Goal: Book appointment/travel/reservation

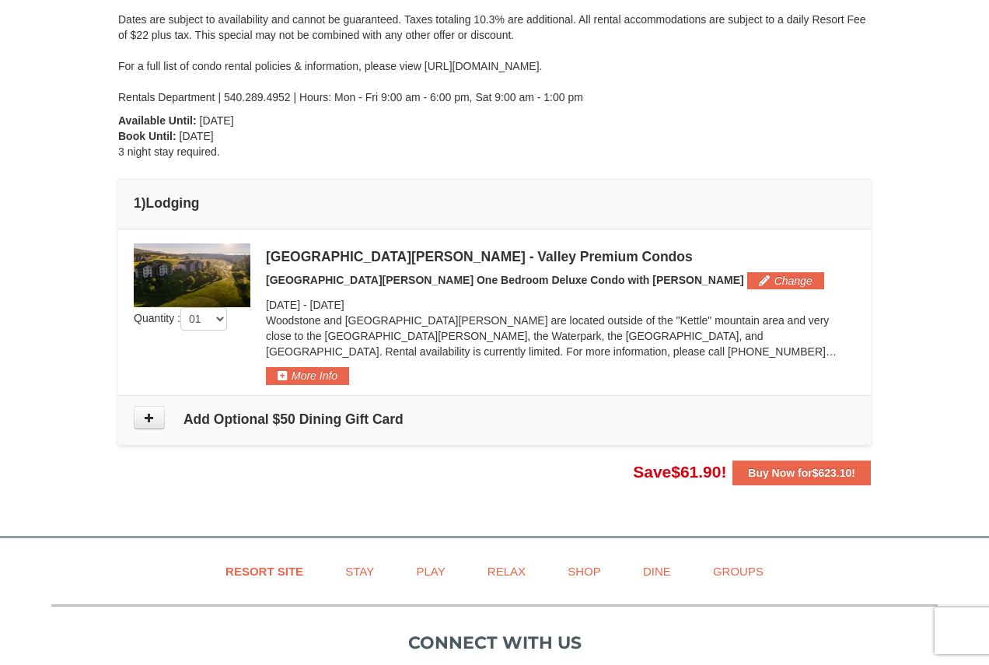
scroll to position [389, 0]
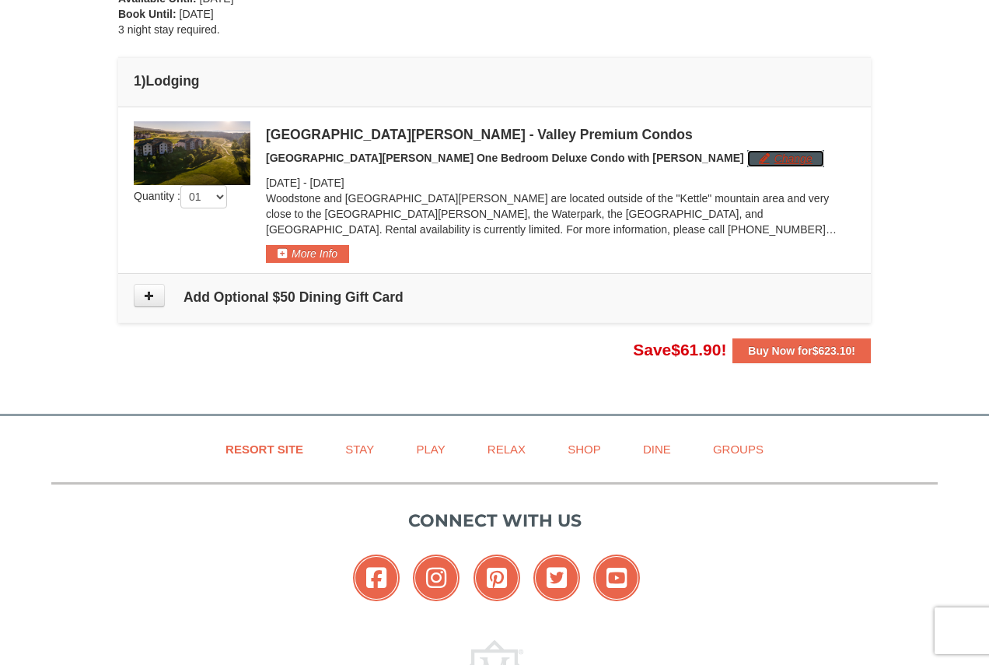
click at [747, 166] on button "Change" at bounding box center [785, 158] width 77 height 17
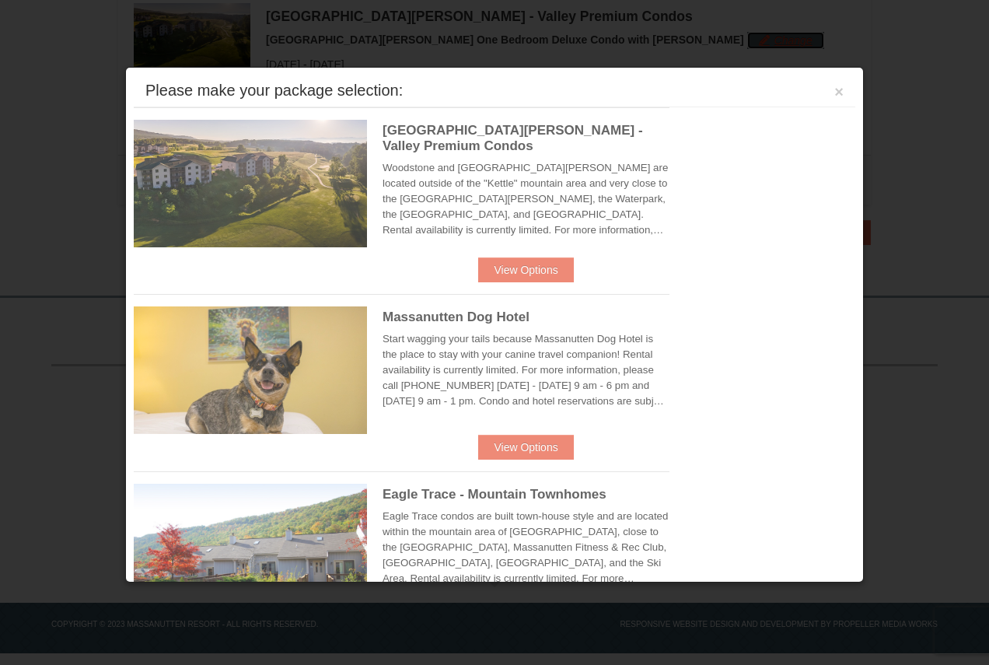
scroll to position [510, 0]
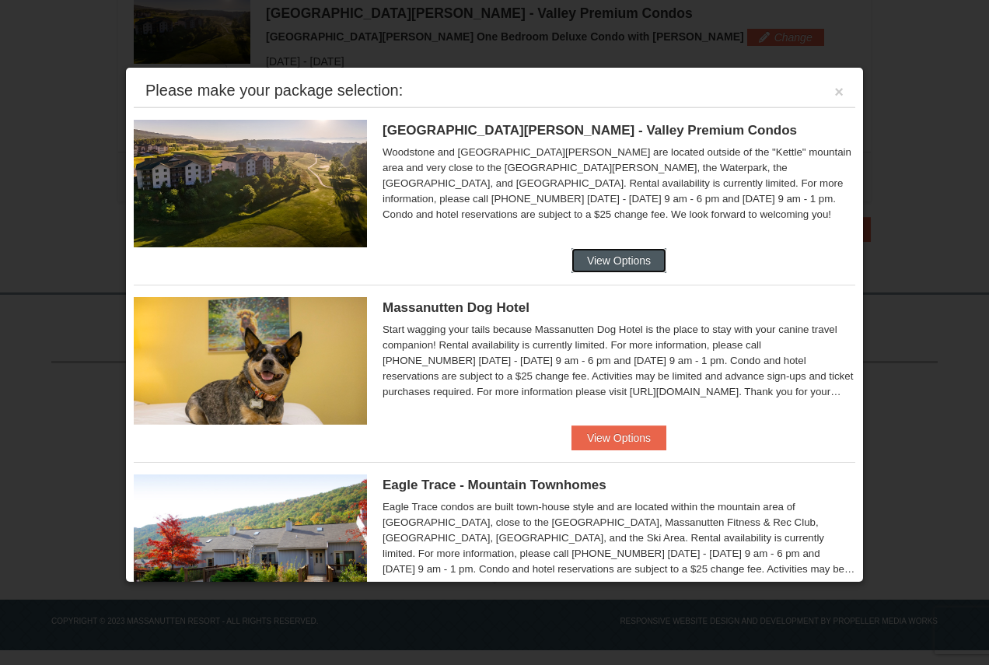
click at [623, 260] on button "View Options" at bounding box center [618, 260] width 95 height 25
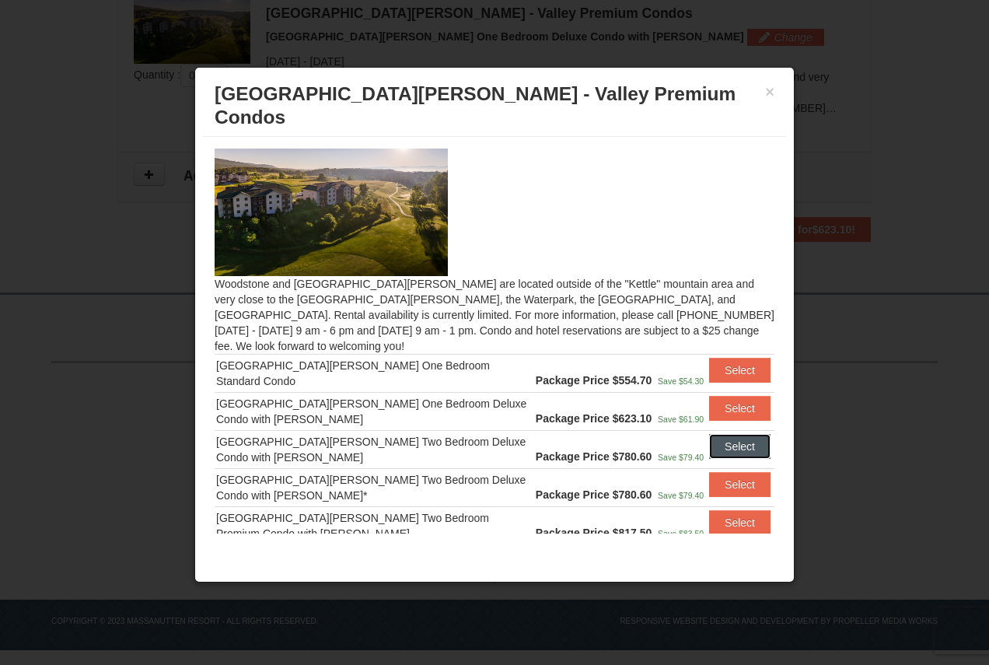
click at [728, 434] on button "Select" at bounding box center [739, 446] width 61 height 25
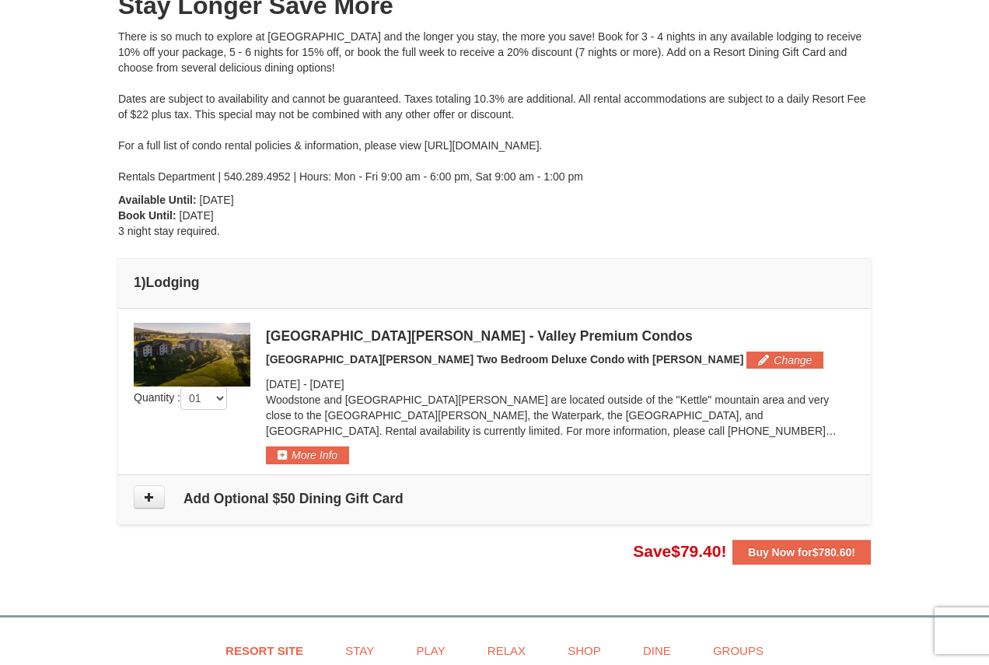
scroll to position [311, 0]
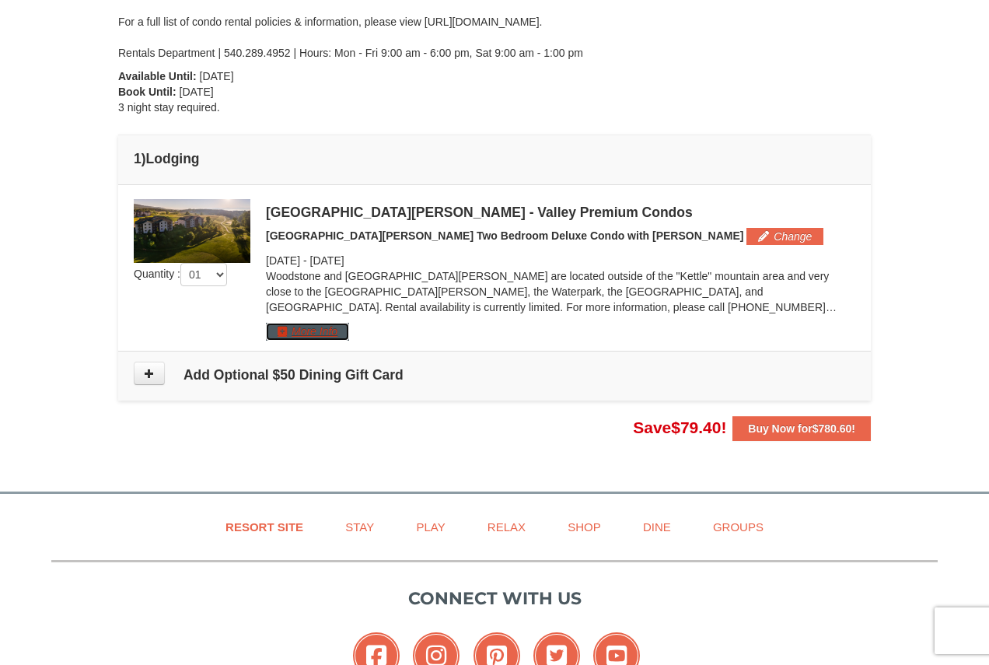
click at [325, 330] on button "More Info" at bounding box center [307, 331] width 83 height 17
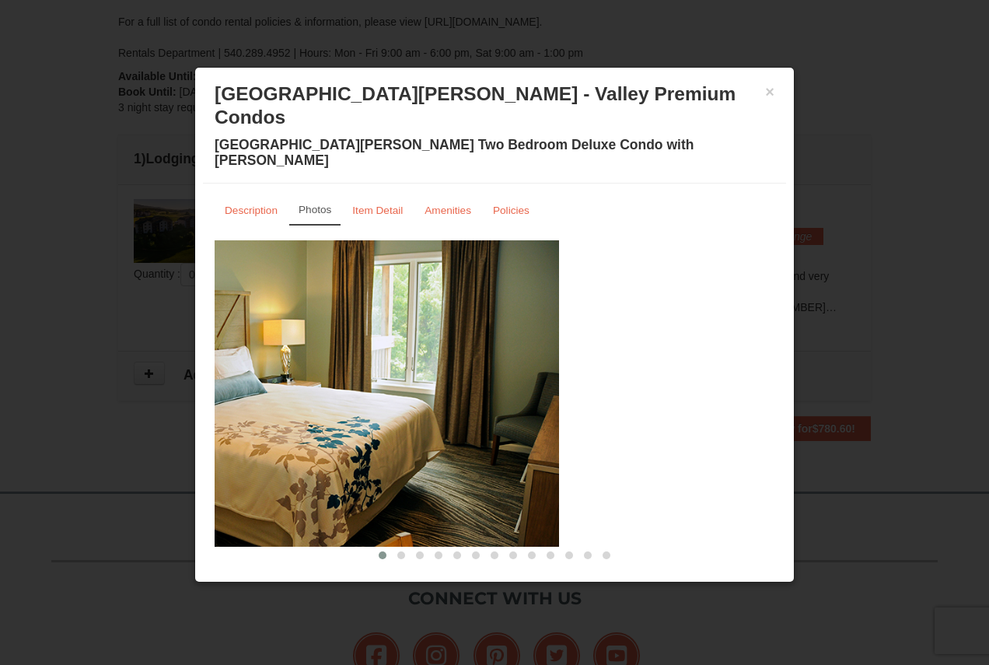
drag, startPoint x: 703, startPoint y: 397, endPoint x: 414, endPoint y: 351, distance: 292.9
click at [414, 351] on img at bounding box center [279, 393] width 560 height 306
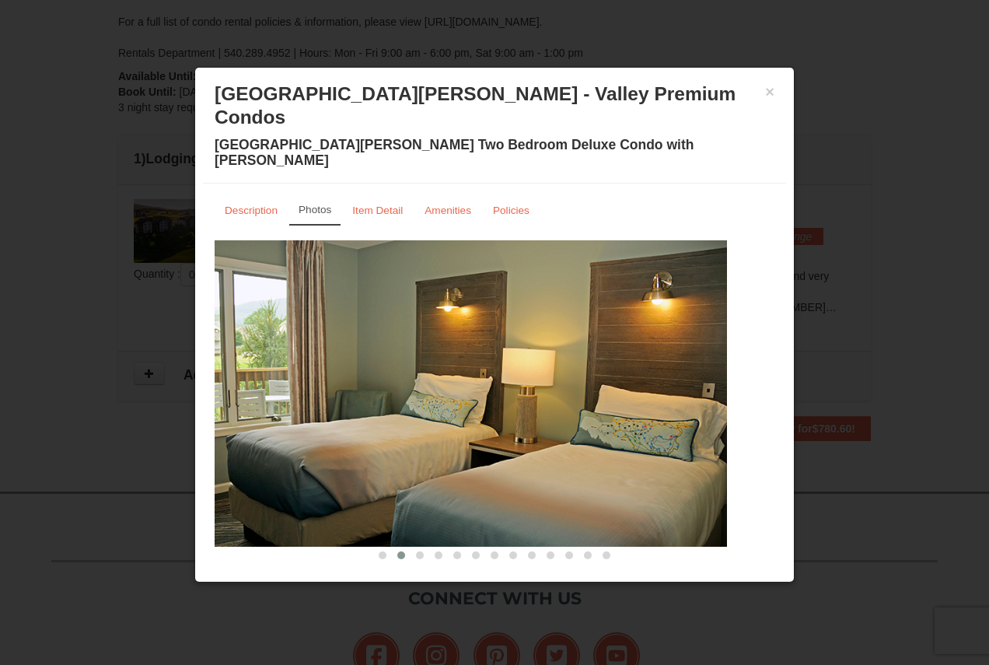
drag, startPoint x: 678, startPoint y: 361, endPoint x: 542, endPoint y: 356, distance: 136.1
click at [543, 358] on img at bounding box center [447, 393] width 560 height 306
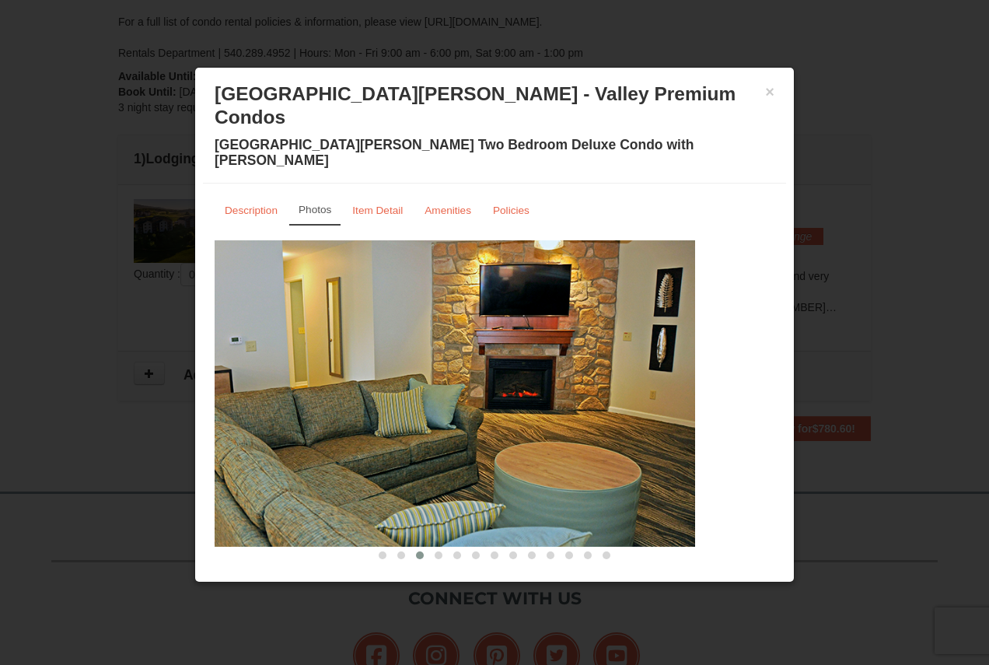
drag, startPoint x: 724, startPoint y: 374, endPoint x: 627, endPoint y: 379, distance: 97.3
click at [631, 379] on img at bounding box center [415, 393] width 560 height 306
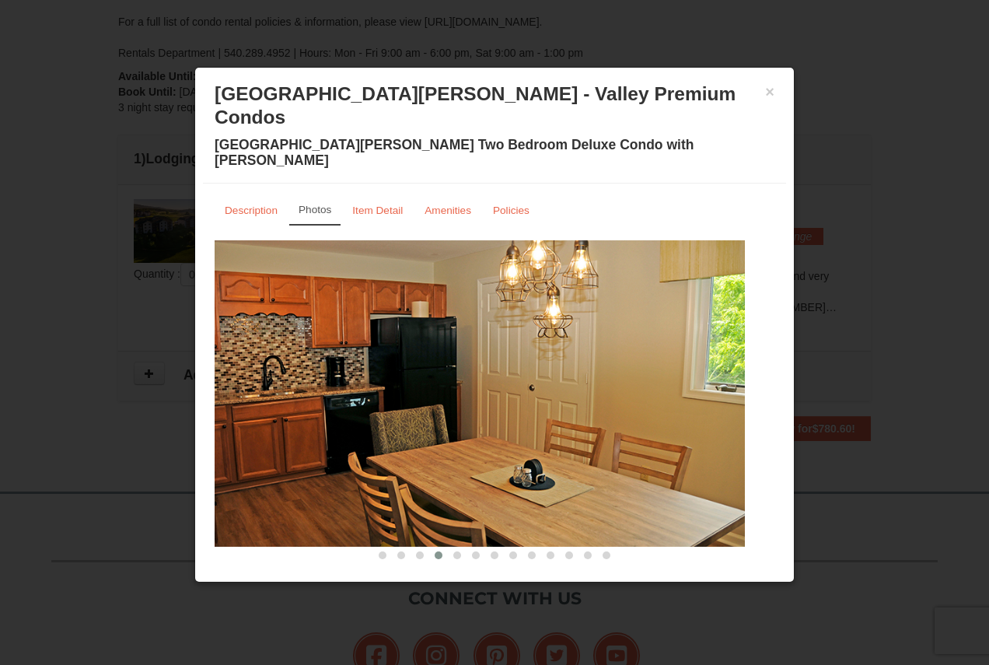
drag, startPoint x: 707, startPoint y: 386, endPoint x: 599, endPoint y: 382, distance: 108.1
click at [600, 386] on img at bounding box center [465, 393] width 560 height 306
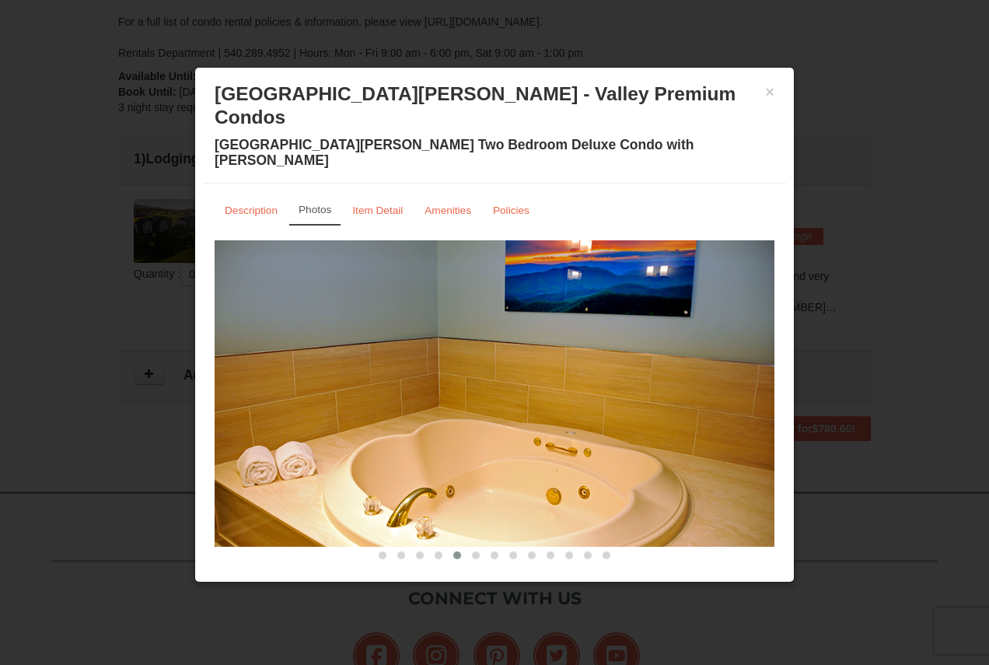
drag, startPoint x: 501, startPoint y: 394, endPoint x: 658, endPoint y: 395, distance: 157.8
click at [642, 395] on img at bounding box center [495, 393] width 560 height 306
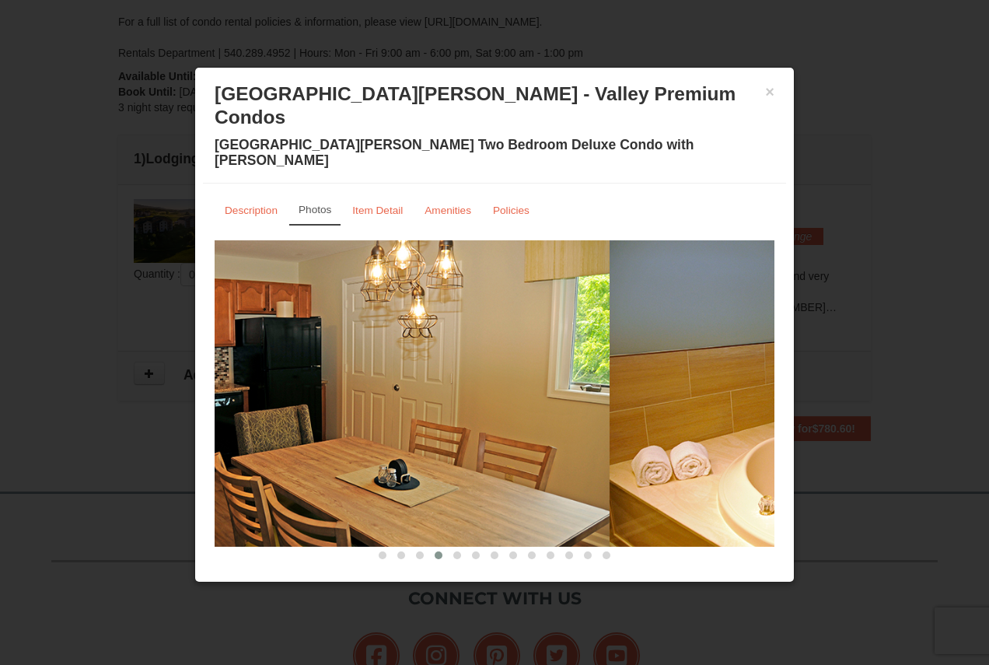
drag, startPoint x: 719, startPoint y: 396, endPoint x: 554, endPoint y: 394, distance: 164.8
click at [554, 395] on img at bounding box center [330, 393] width 560 height 306
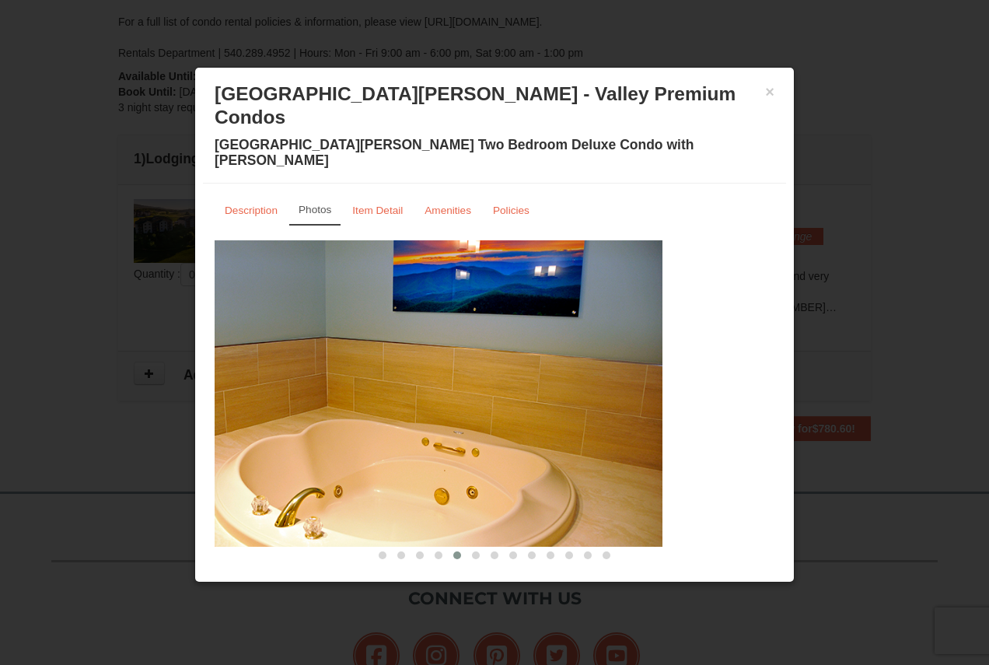
drag, startPoint x: 704, startPoint y: 389, endPoint x: 495, endPoint y: 386, distance: 209.1
click at [495, 387] on img at bounding box center [383, 393] width 560 height 306
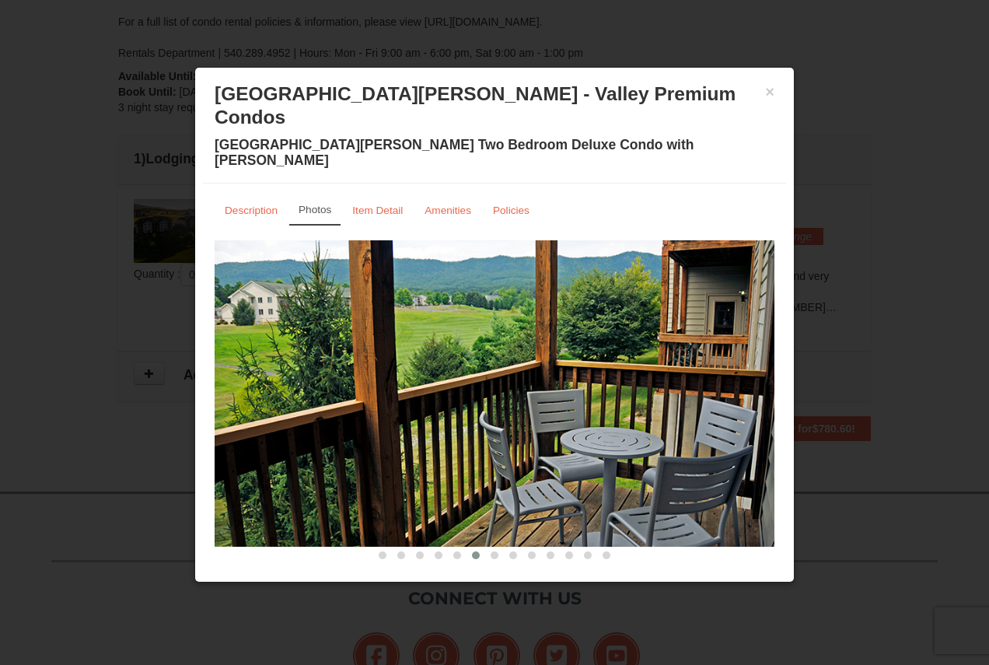
drag, startPoint x: 678, startPoint y: 385, endPoint x: 593, endPoint y: 394, distance: 85.2
click at [593, 394] on img at bounding box center [495, 393] width 560 height 306
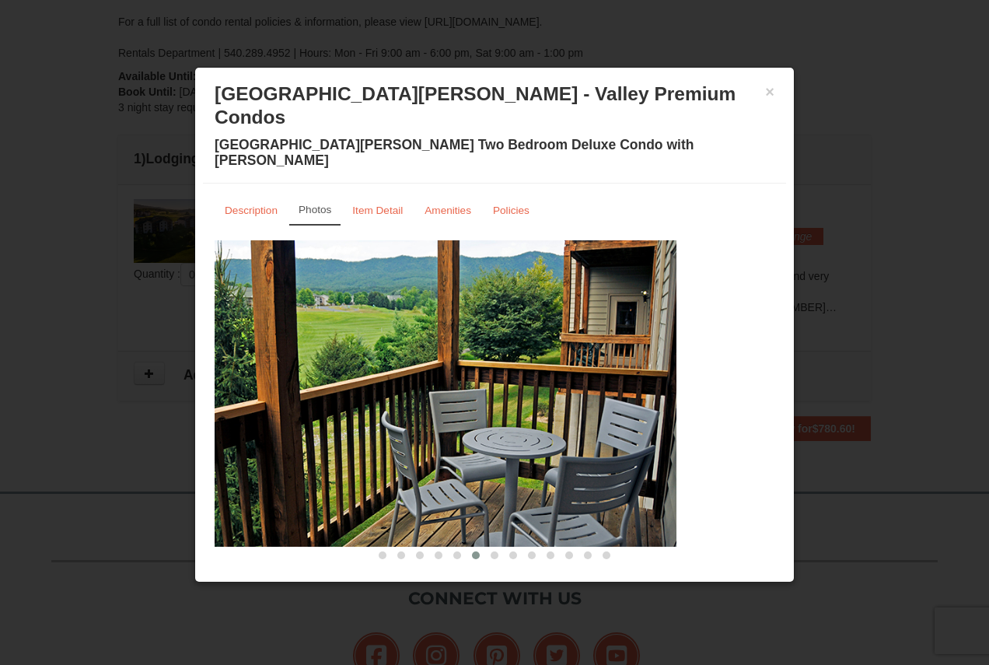
drag, startPoint x: 583, startPoint y: 393, endPoint x: 468, endPoint y: 383, distance: 115.4
click at [468, 384] on img at bounding box center [397, 393] width 560 height 306
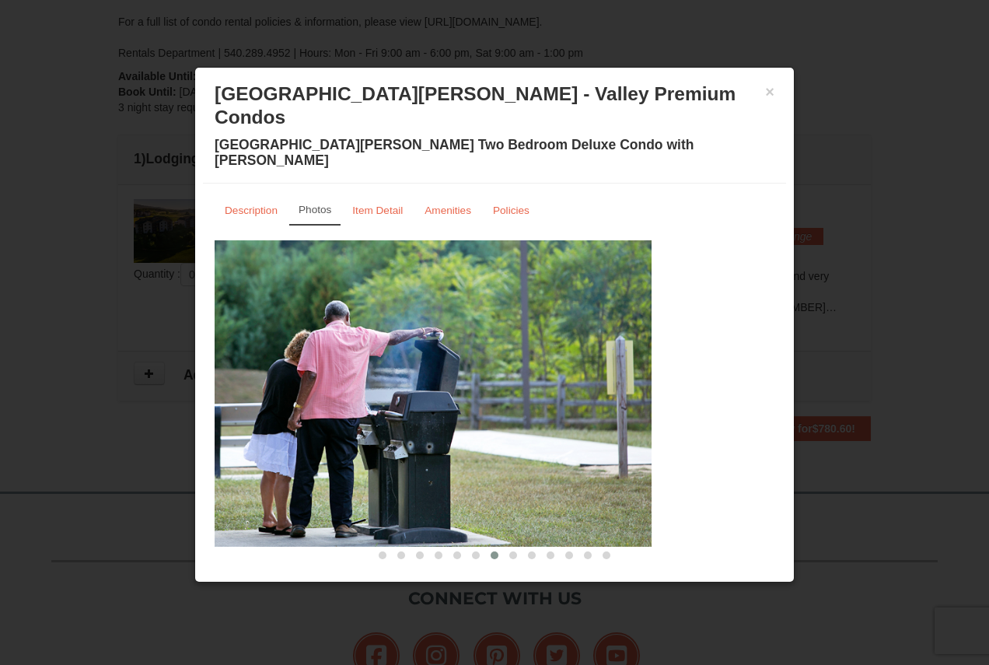
drag, startPoint x: 697, startPoint y: 363, endPoint x: 394, endPoint y: 335, distance: 304.5
click at [399, 337] on img at bounding box center [372, 393] width 560 height 306
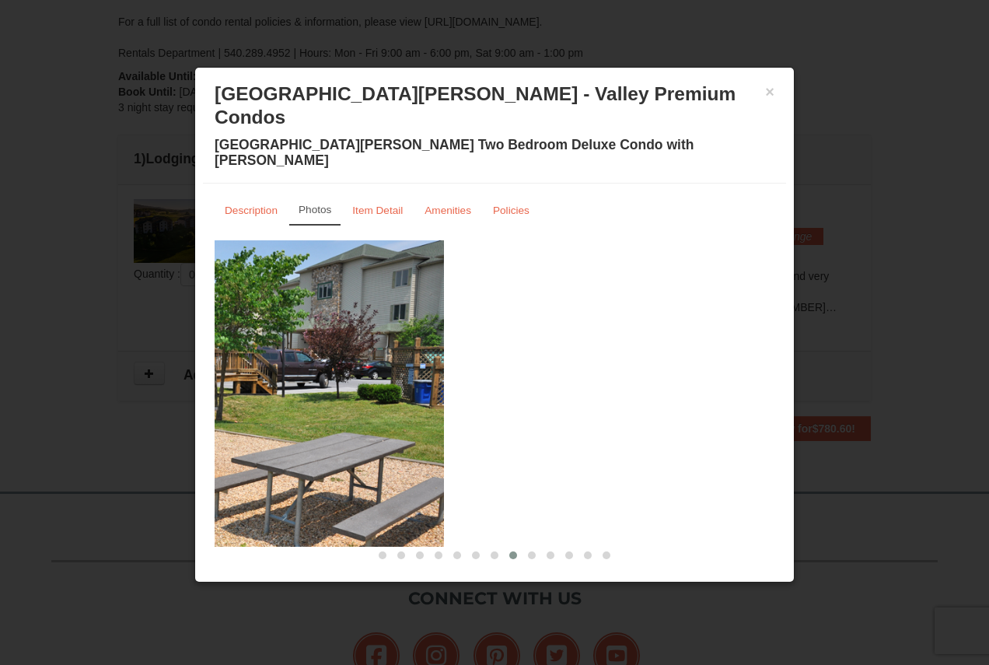
drag, startPoint x: 670, startPoint y: 329, endPoint x: 328, endPoint y: 322, distance: 342.1
click at [329, 322] on img at bounding box center [164, 393] width 560 height 306
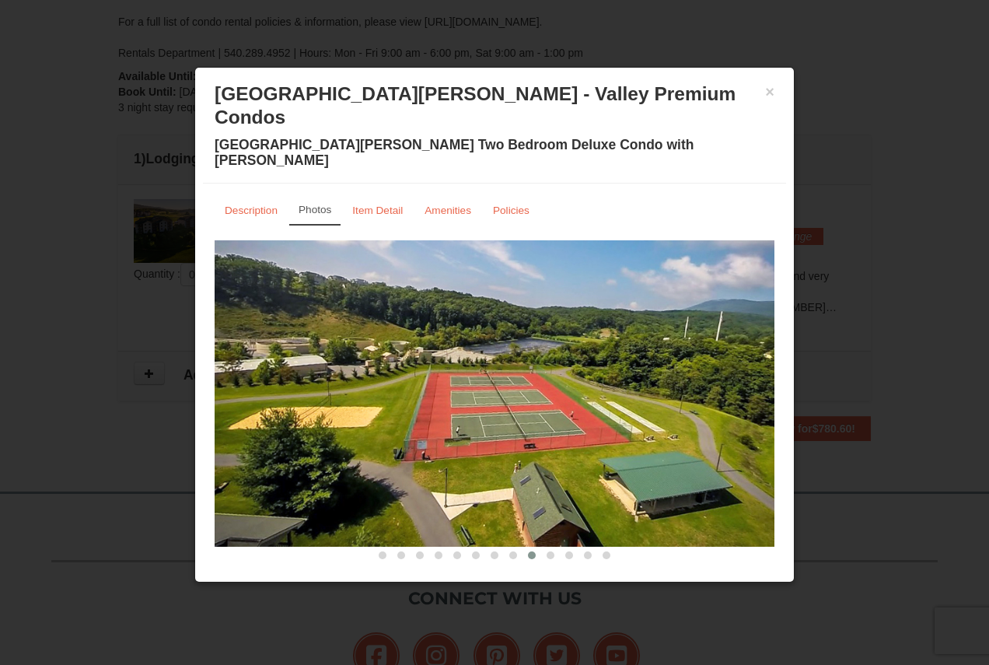
drag, startPoint x: 618, startPoint y: 332, endPoint x: 389, endPoint y: 333, distance: 228.5
click at [389, 333] on img at bounding box center [495, 393] width 560 height 306
drag, startPoint x: 715, startPoint y: 371, endPoint x: 281, endPoint y: 339, distance: 434.9
click at [273, 344] on img at bounding box center [495, 393] width 560 height 306
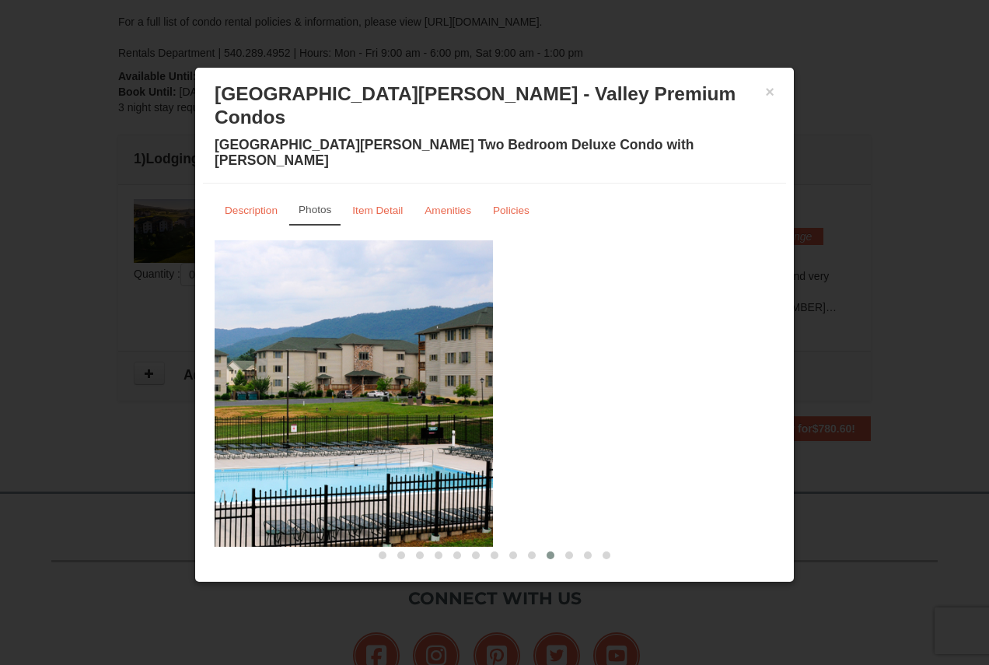
drag, startPoint x: 703, startPoint y: 378, endPoint x: 376, endPoint y: 371, distance: 327.3
click at [341, 374] on img at bounding box center [213, 393] width 560 height 306
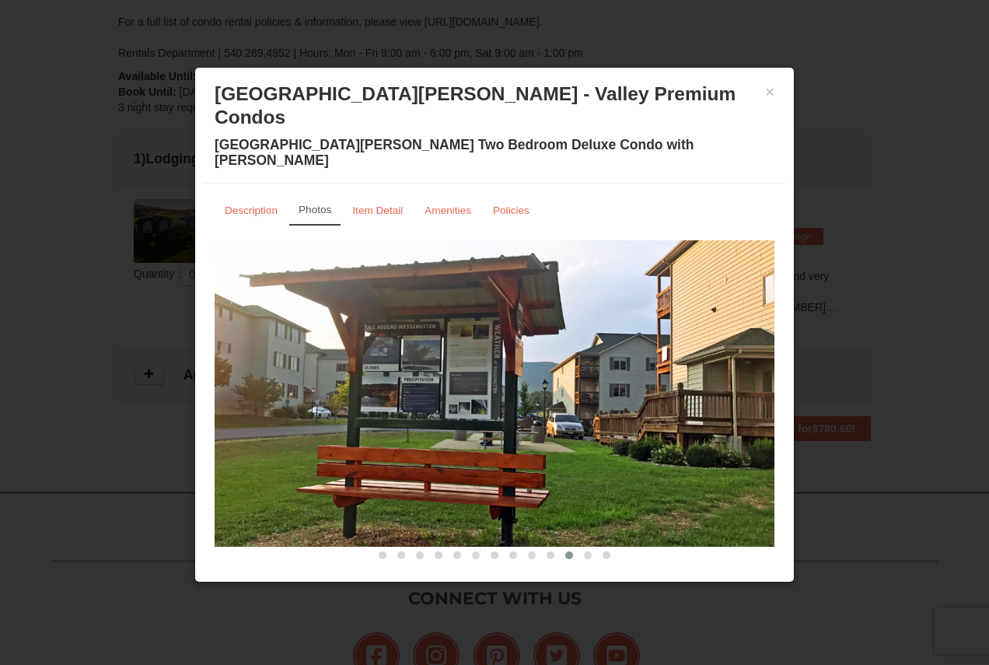
drag, startPoint x: 337, startPoint y: 366, endPoint x: 564, endPoint y: 361, distance: 226.3
click at [540, 362] on img at bounding box center [495, 393] width 560 height 306
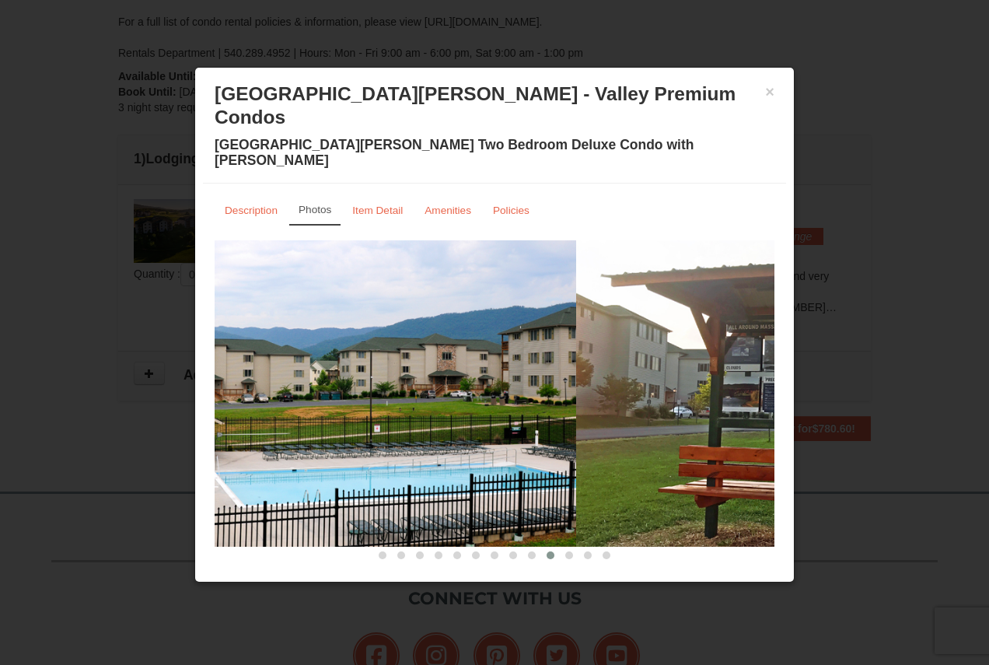
drag, startPoint x: 712, startPoint y: 352, endPoint x: 302, endPoint y: 358, distance: 409.7
click at [308, 361] on img at bounding box center [296, 393] width 560 height 306
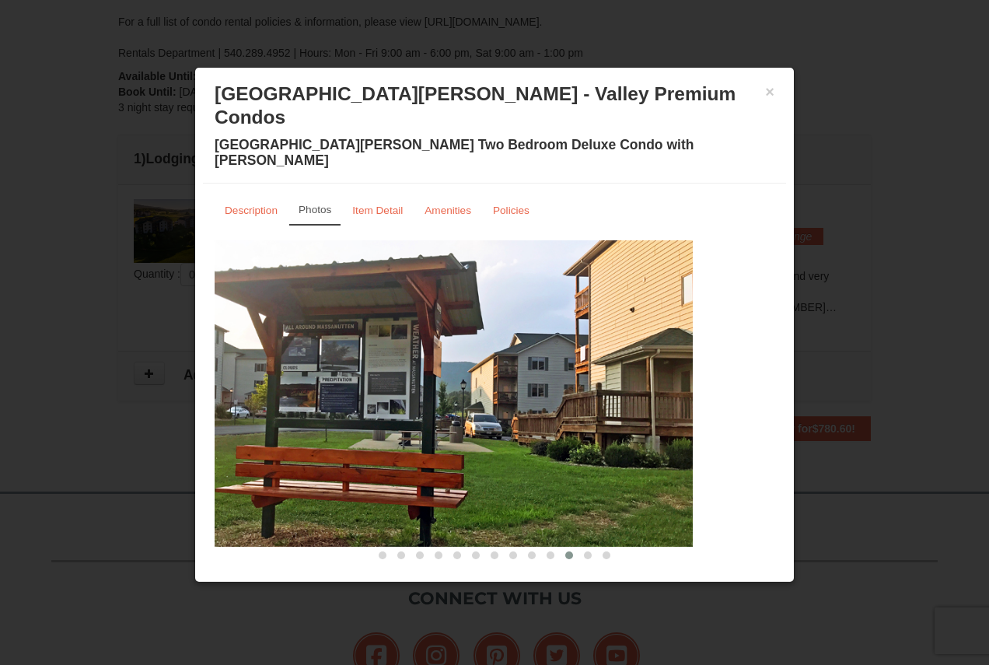
drag, startPoint x: 737, startPoint y: 360, endPoint x: 492, endPoint y: 368, distance: 245.0
click at [498, 370] on img at bounding box center [413, 393] width 560 height 306
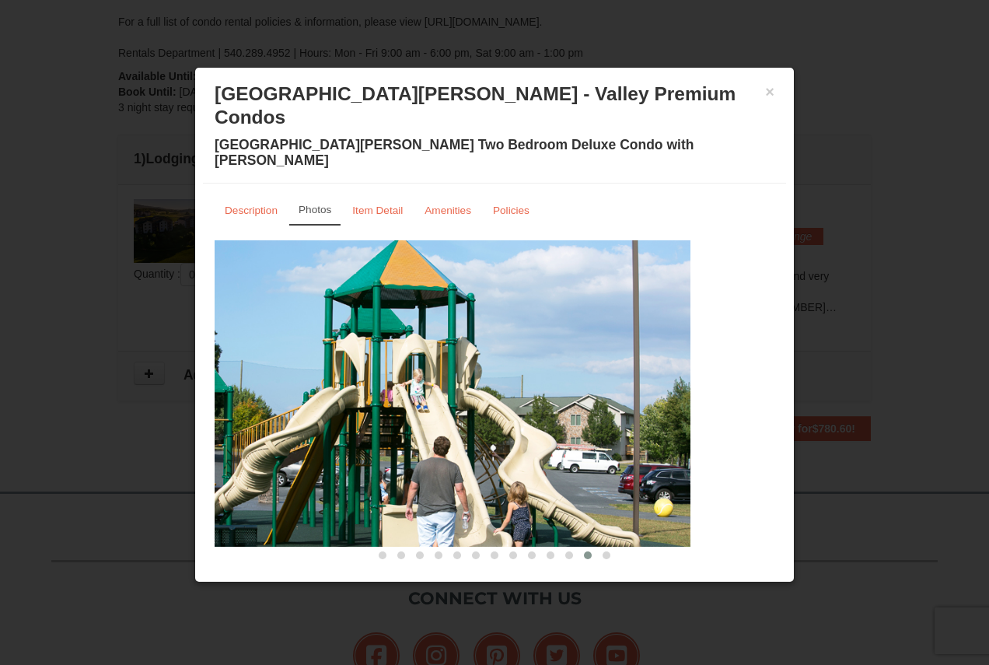
drag, startPoint x: 763, startPoint y: 372, endPoint x: 415, endPoint y: 357, distance: 348.6
click at [415, 358] on img at bounding box center [411, 393] width 560 height 306
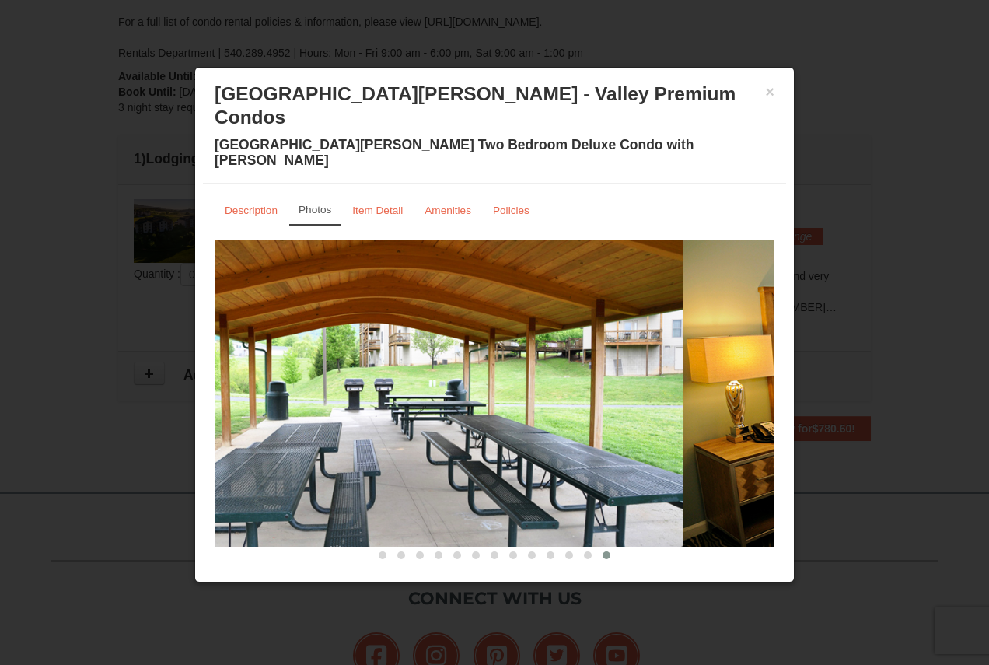
drag, startPoint x: 740, startPoint y: 380, endPoint x: 462, endPoint y: 371, distance: 278.4
click at [462, 371] on img at bounding box center [403, 393] width 560 height 306
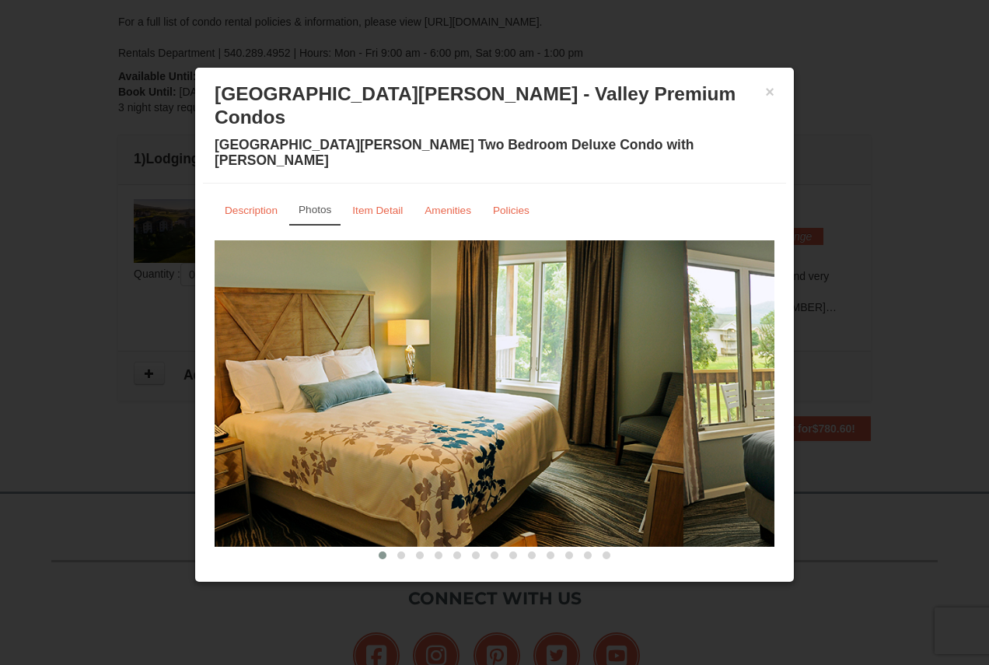
drag, startPoint x: 723, startPoint y: 362, endPoint x: 486, endPoint y: 351, distance: 237.4
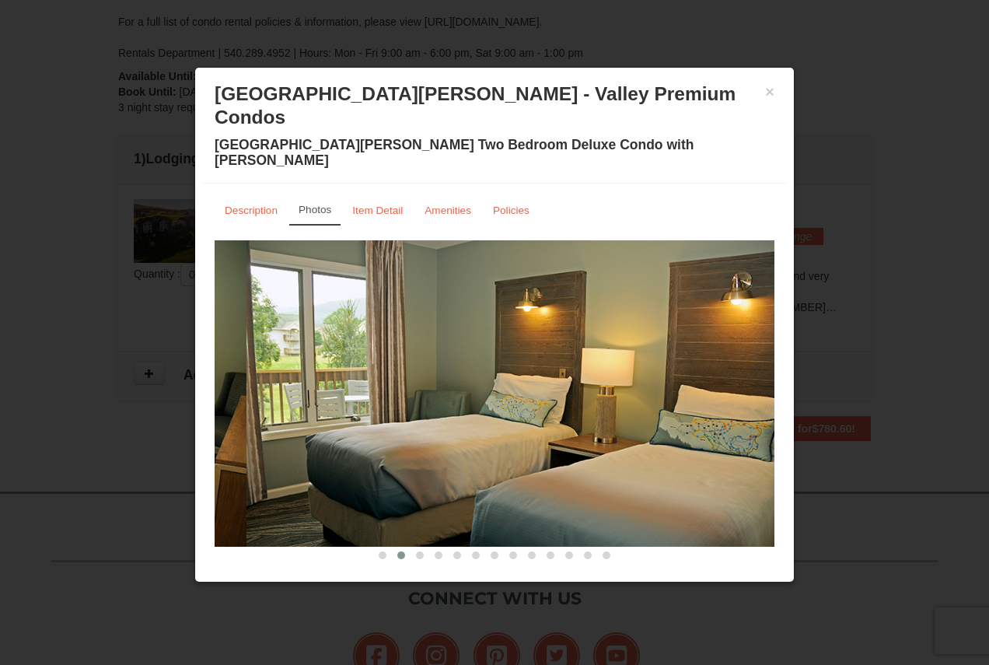
drag, startPoint x: 380, startPoint y: 368, endPoint x: 637, endPoint y: 347, distance: 257.4
click at [585, 355] on img at bounding box center [526, 393] width 560 height 306
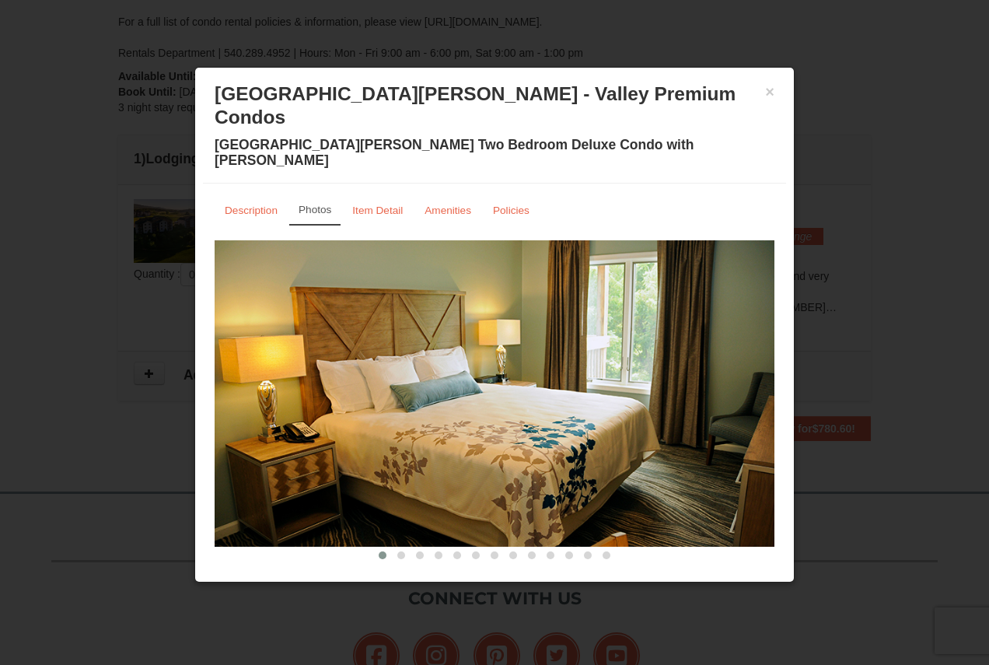
drag, startPoint x: 530, startPoint y: 356, endPoint x: 430, endPoint y: 355, distance: 100.3
click at [431, 356] on img at bounding box center [495, 393] width 560 height 306
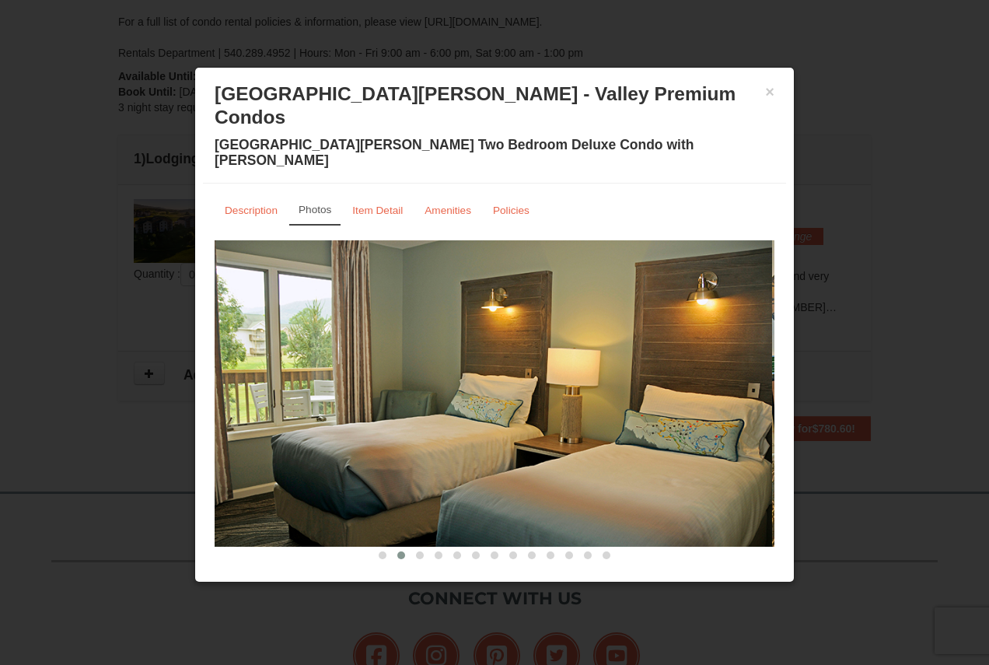
drag, startPoint x: 683, startPoint y: 353, endPoint x: 429, endPoint y: 348, distance: 253.5
click at [431, 349] on img at bounding box center [492, 393] width 560 height 306
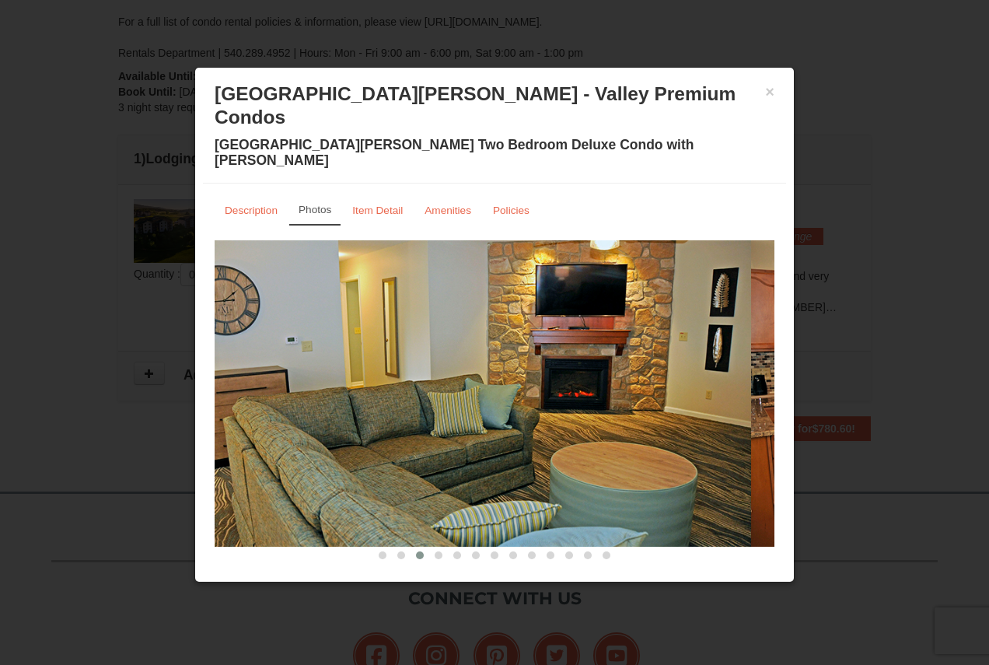
drag, startPoint x: 636, startPoint y: 351, endPoint x: 484, endPoint y: 334, distance: 152.5
click at [477, 337] on img at bounding box center [471, 393] width 560 height 306
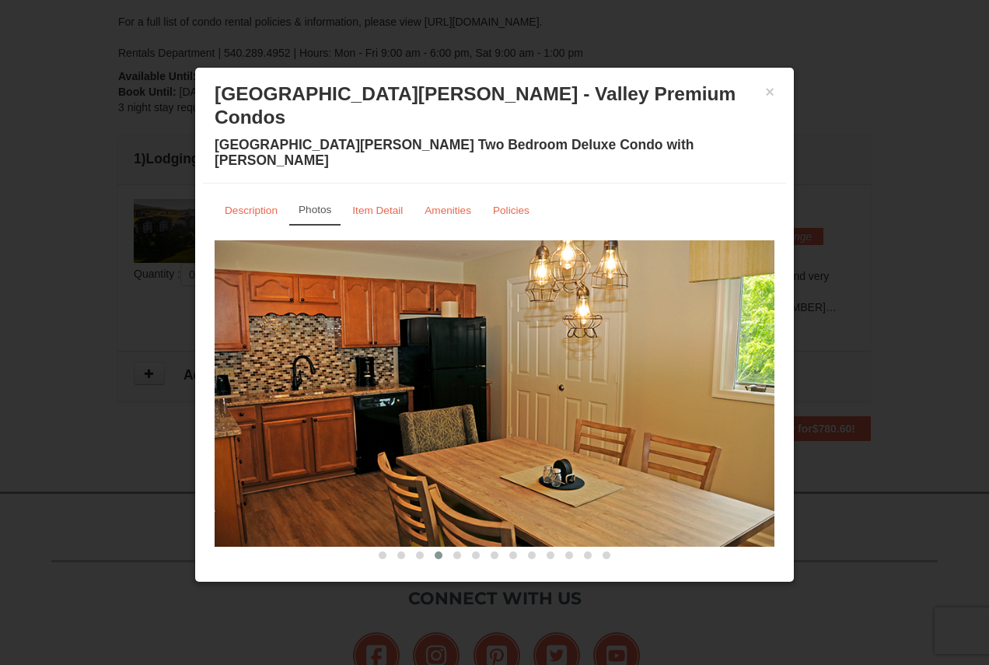
drag, startPoint x: 595, startPoint y: 340, endPoint x: 489, endPoint y: 343, distance: 106.5
click at [499, 343] on img at bounding box center [495, 393] width 560 height 306
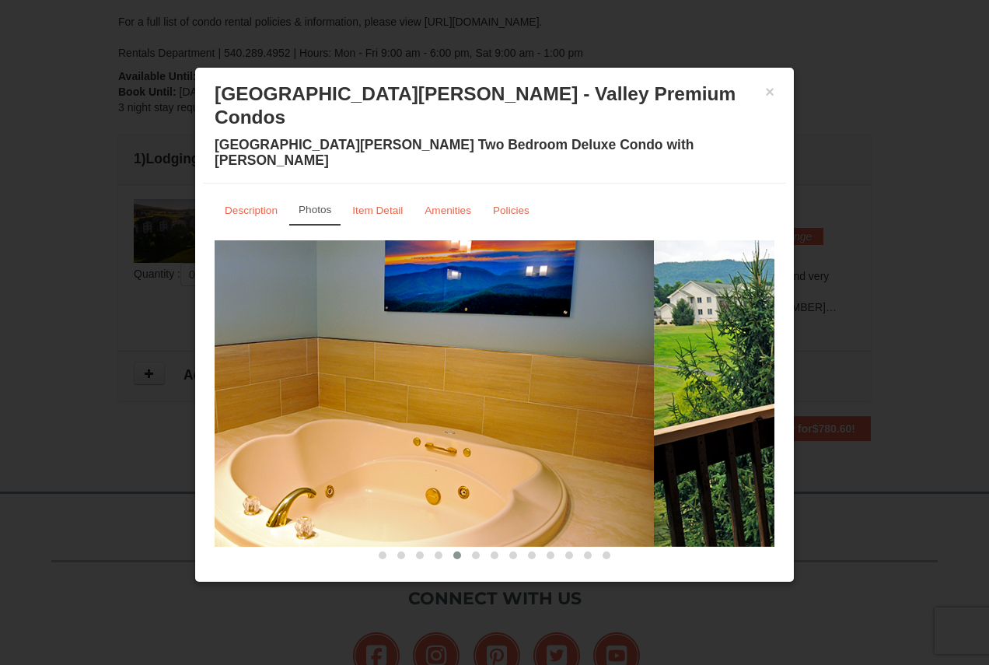
drag, startPoint x: 566, startPoint y: 367, endPoint x: 365, endPoint y: 357, distance: 201.6
click at [443, 366] on img at bounding box center [374, 393] width 560 height 306
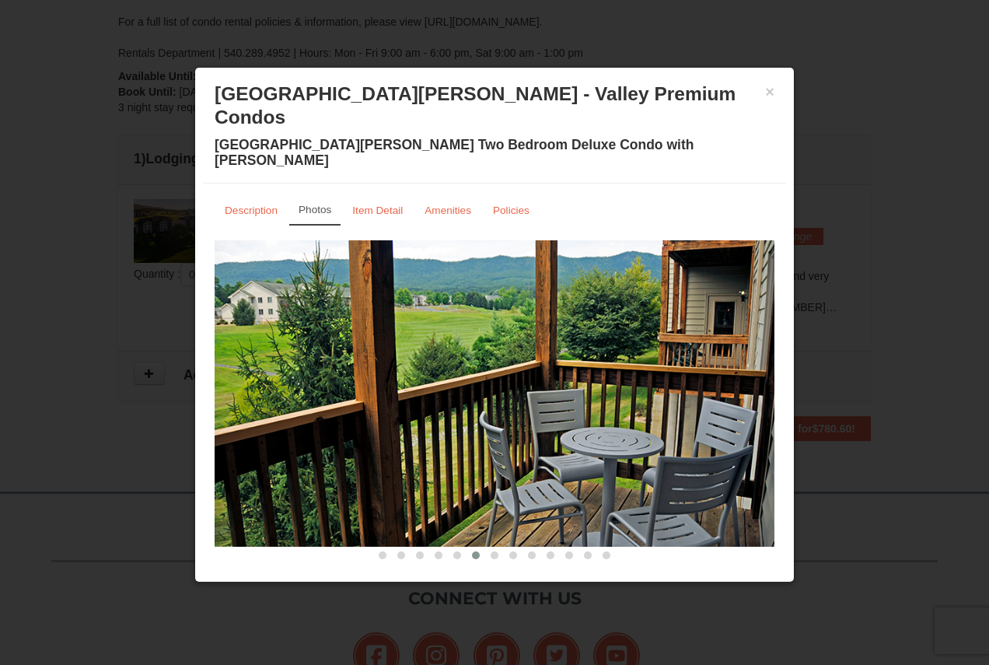
drag, startPoint x: 445, startPoint y: 349, endPoint x: 565, endPoint y: 351, distance: 120.5
click at [517, 349] on img at bounding box center [495, 393] width 560 height 306
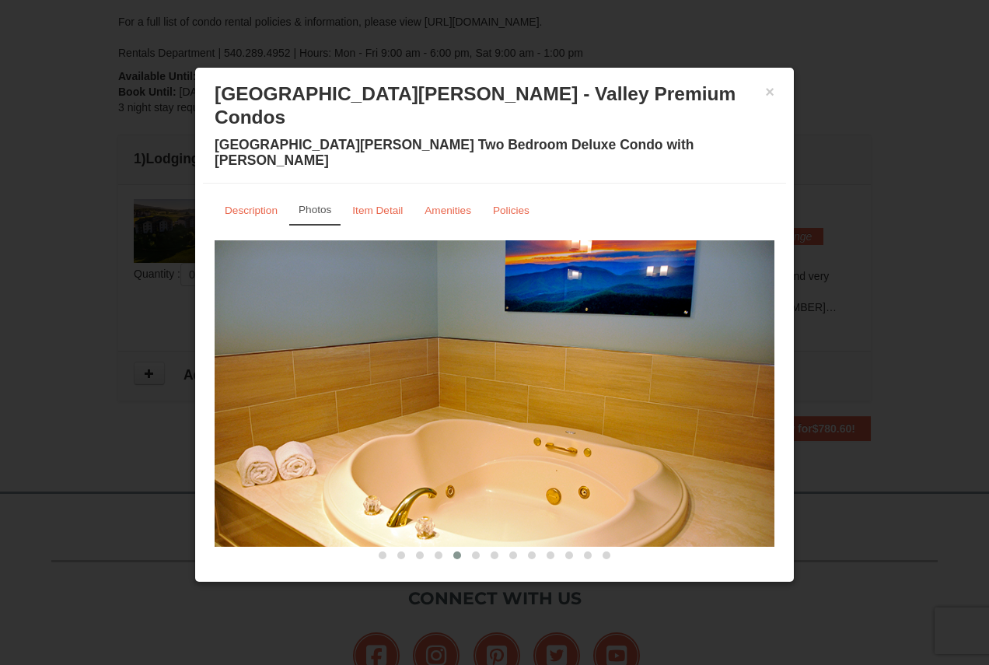
drag, startPoint x: 515, startPoint y: 346, endPoint x: 627, endPoint y: 341, distance: 111.3
click at [583, 343] on img at bounding box center [495, 393] width 560 height 306
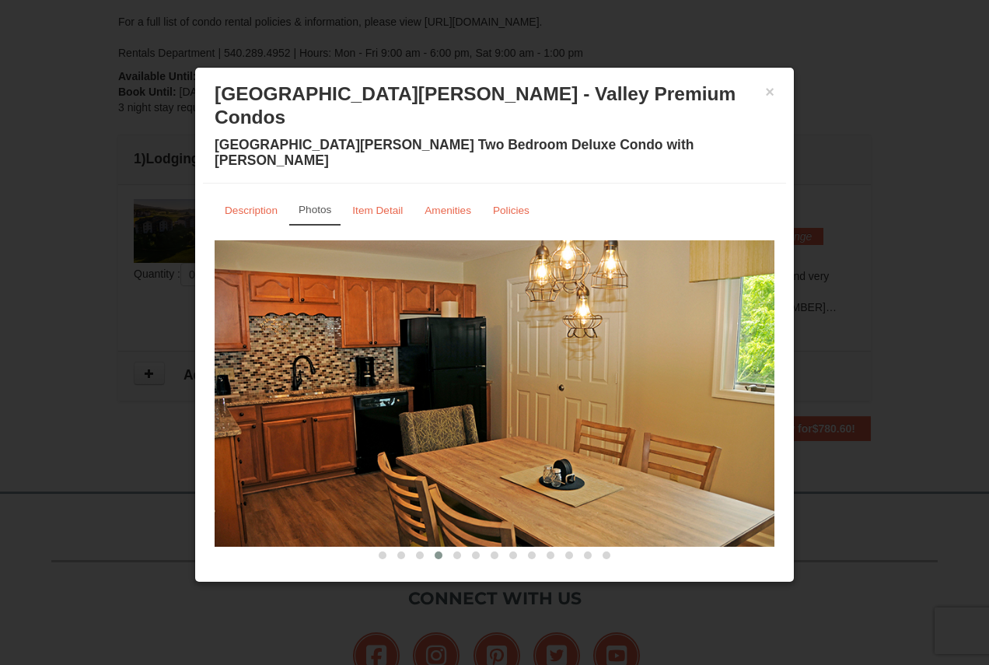
drag, startPoint x: 470, startPoint y: 378, endPoint x: 665, endPoint y: 377, distance: 195.1
click at [646, 377] on img at bounding box center [495, 393] width 560 height 306
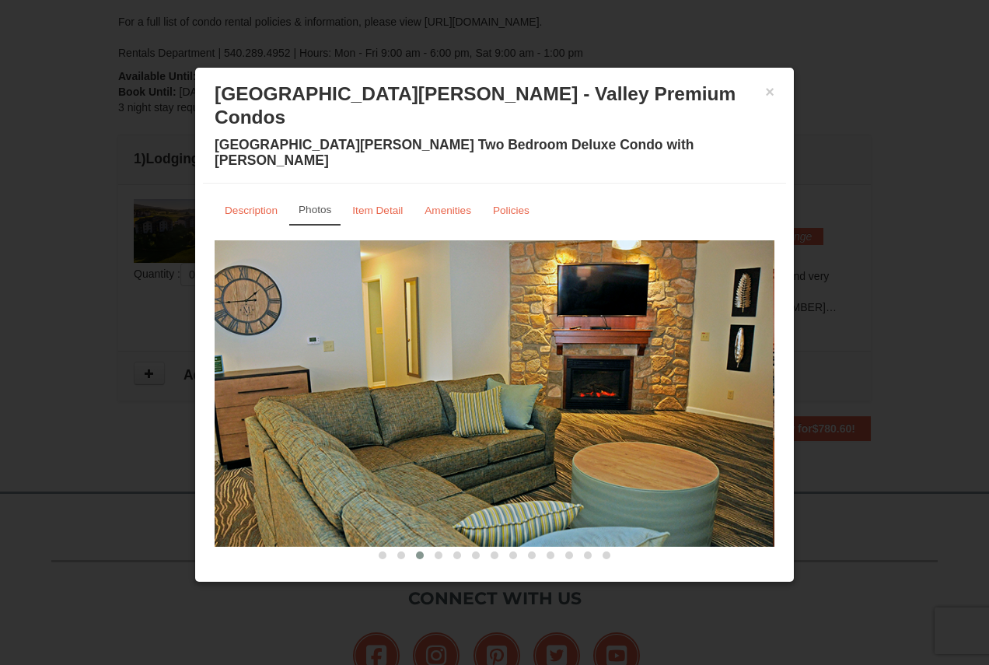
drag, startPoint x: 686, startPoint y: 374, endPoint x: 388, endPoint y: 371, distance: 297.7
click at [387, 372] on img at bounding box center [493, 393] width 560 height 306
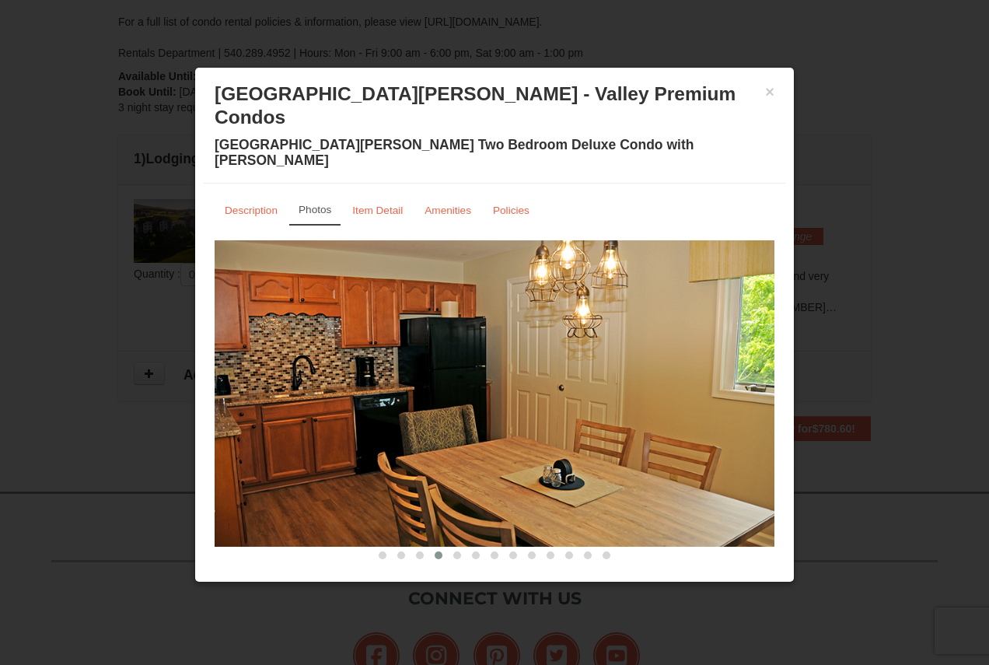
drag
click at [490, 381] on img at bounding box center [495, 393] width 560 height 306
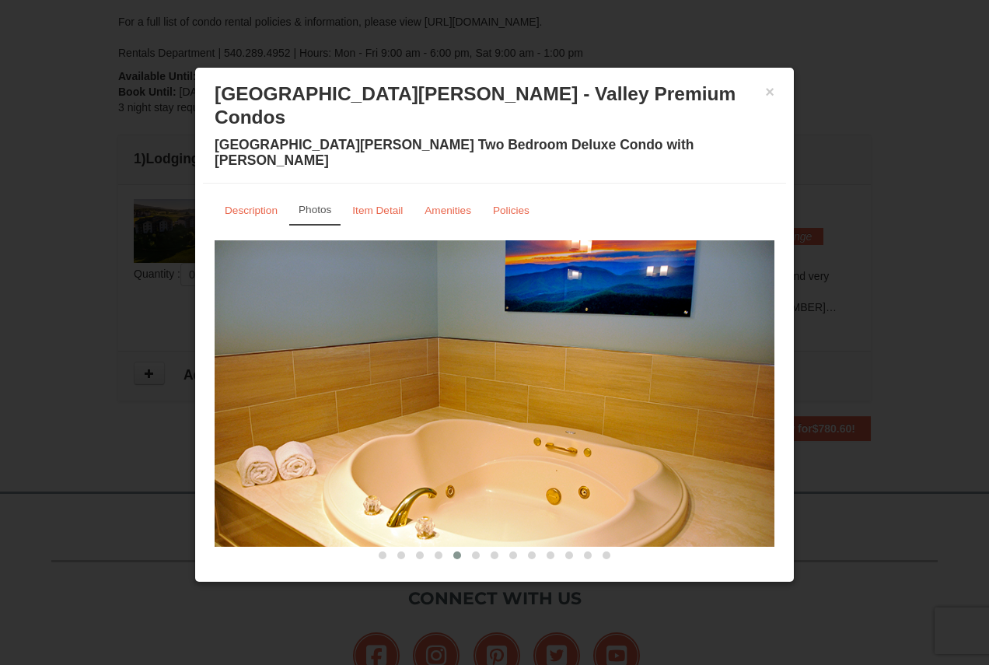
click at [449, 378] on img at bounding box center [495, 393] width 560 height 306
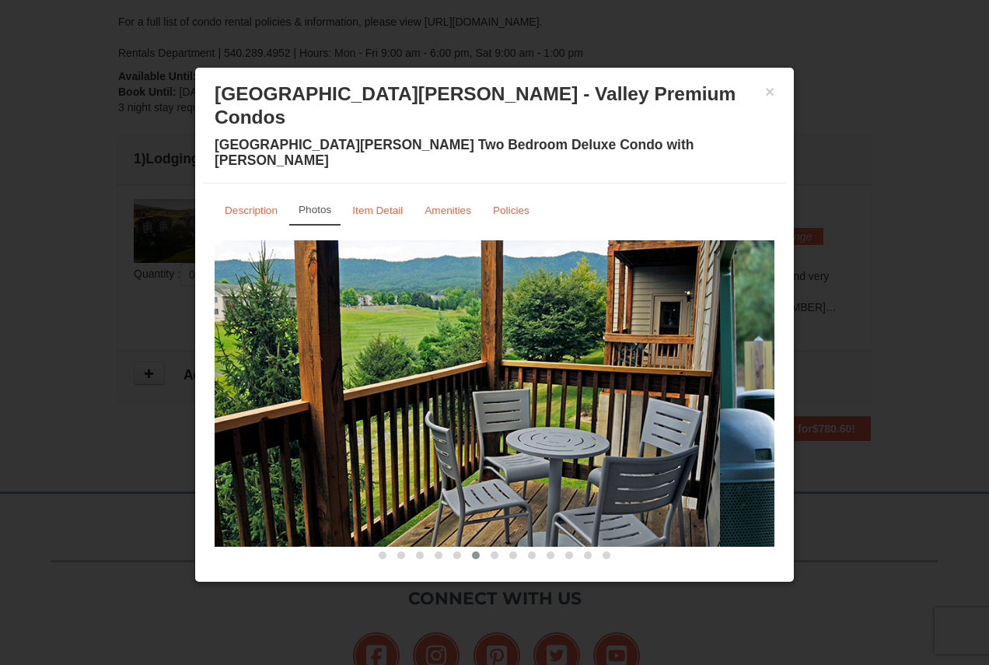
click at [432, 385] on img at bounding box center [440, 393] width 560 height 306
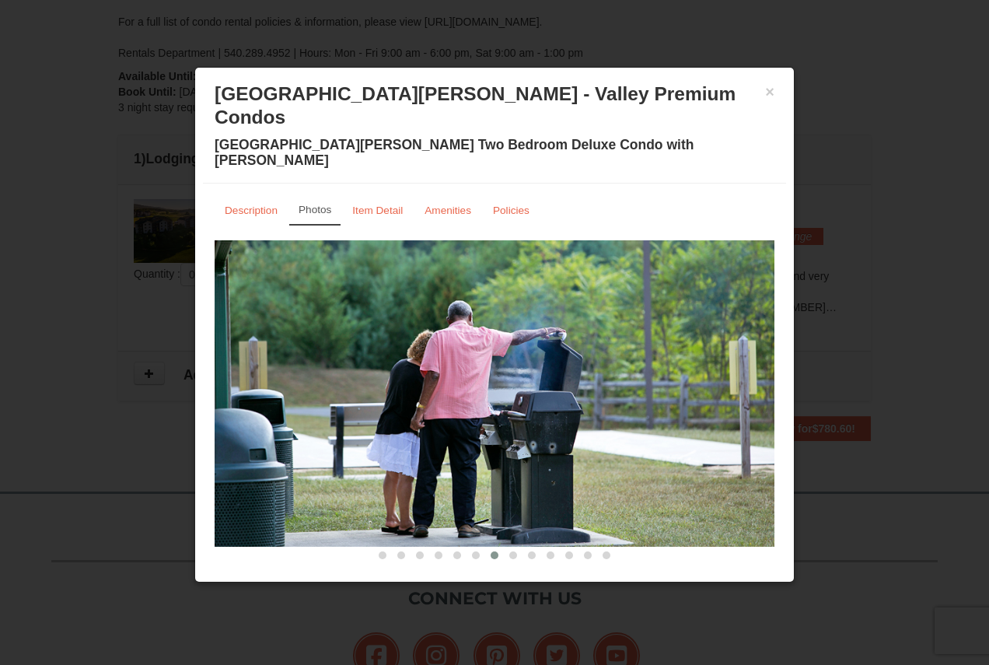
click at [380, 376] on img at bounding box center [495, 393] width 560 height 306
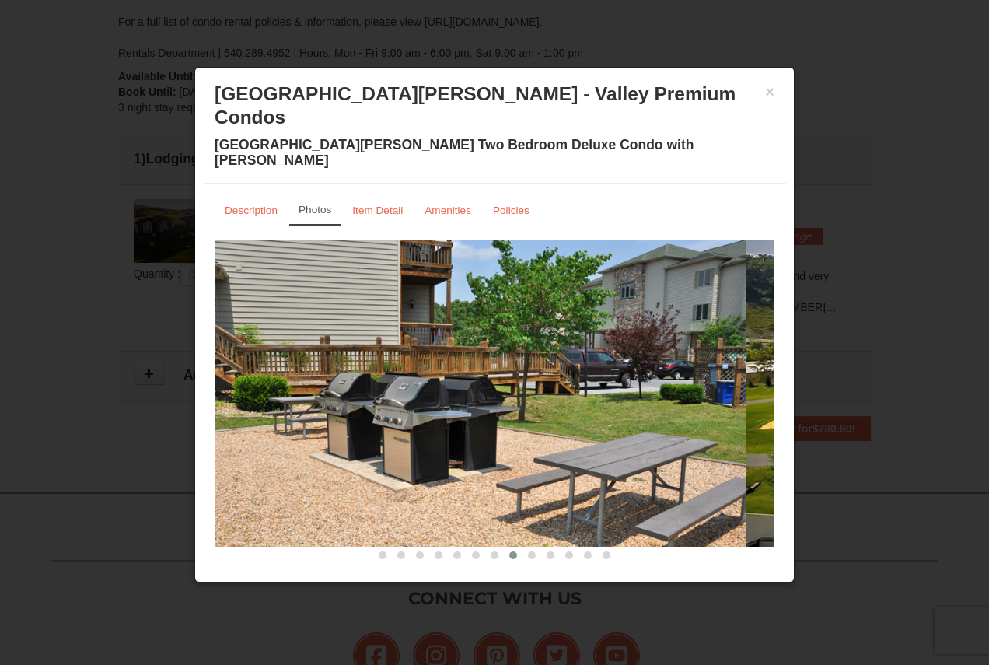
click at [434, 382] on img at bounding box center [467, 393] width 560 height 306
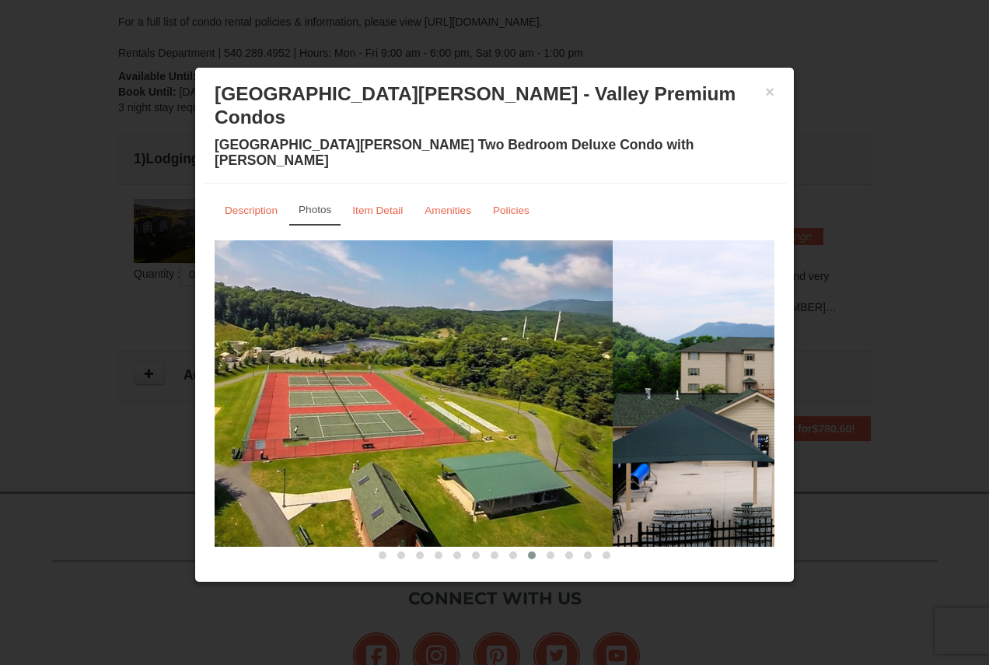
click at [227, 370] on img at bounding box center [333, 393] width 560 height 306
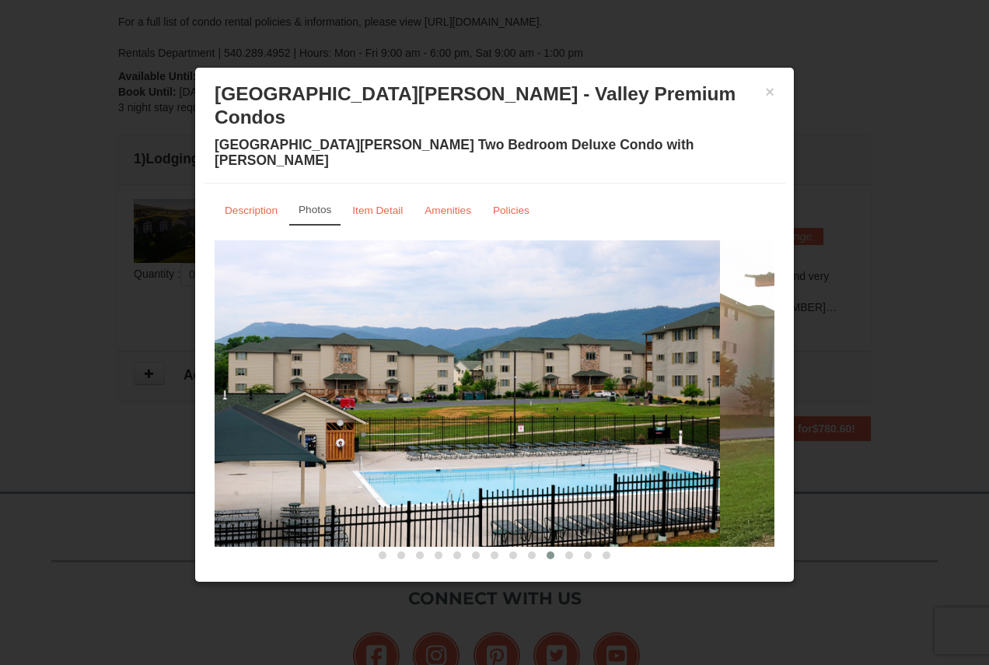
click at [265, 357] on img at bounding box center [440, 393] width 560 height 306
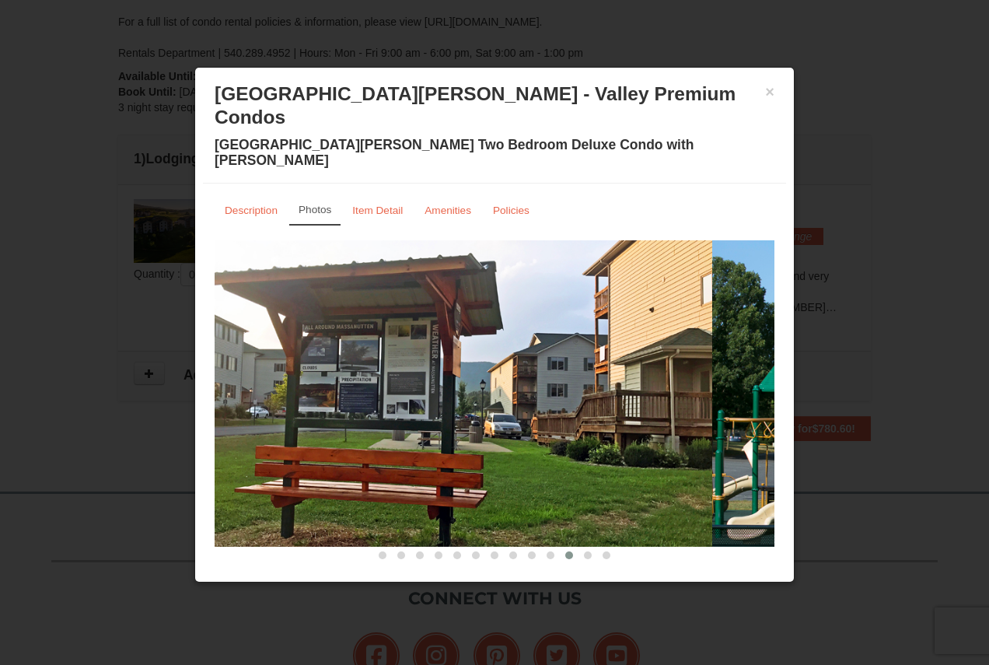
click at [529, 360] on img at bounding box center [432, 393] width 560 height 306
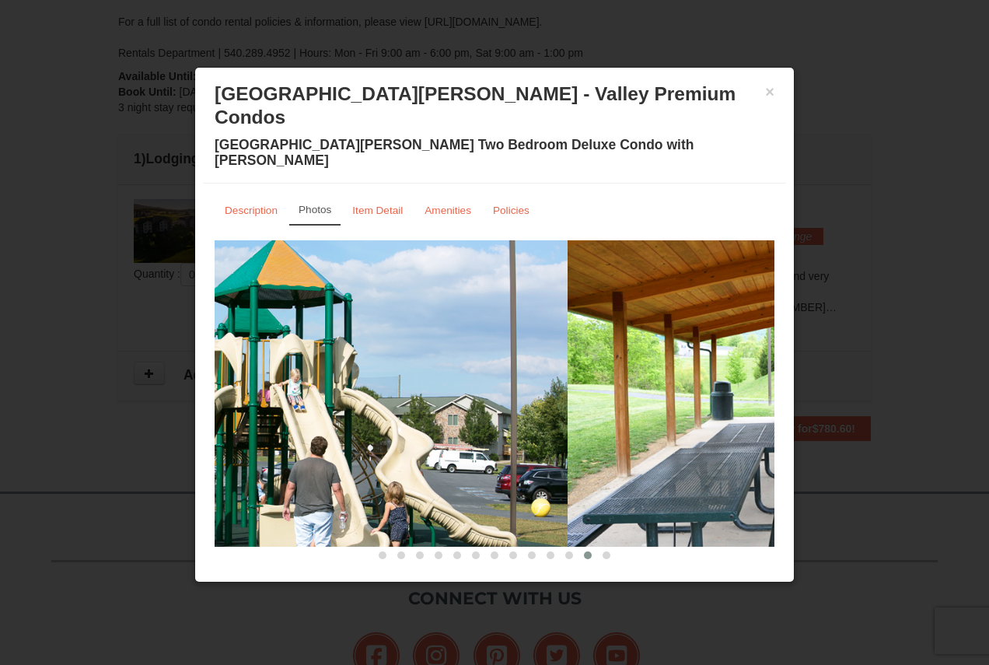
click at [421, 380] on img at bounding box center [288, 393] width 560 height 306
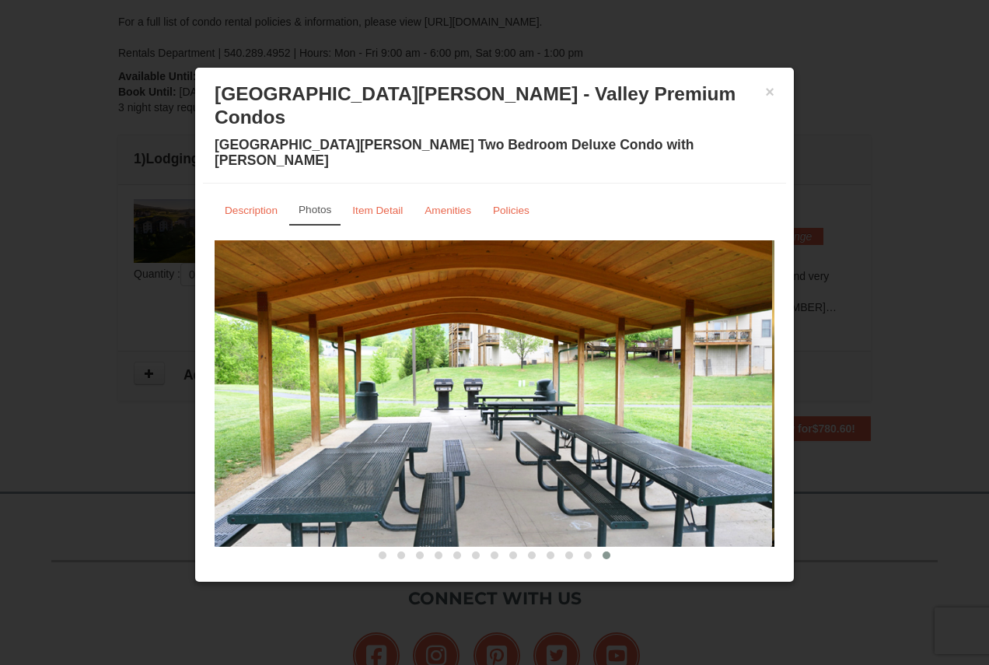
click at [412, 375] on img at bounding box center [492, 393] width 560 height 306
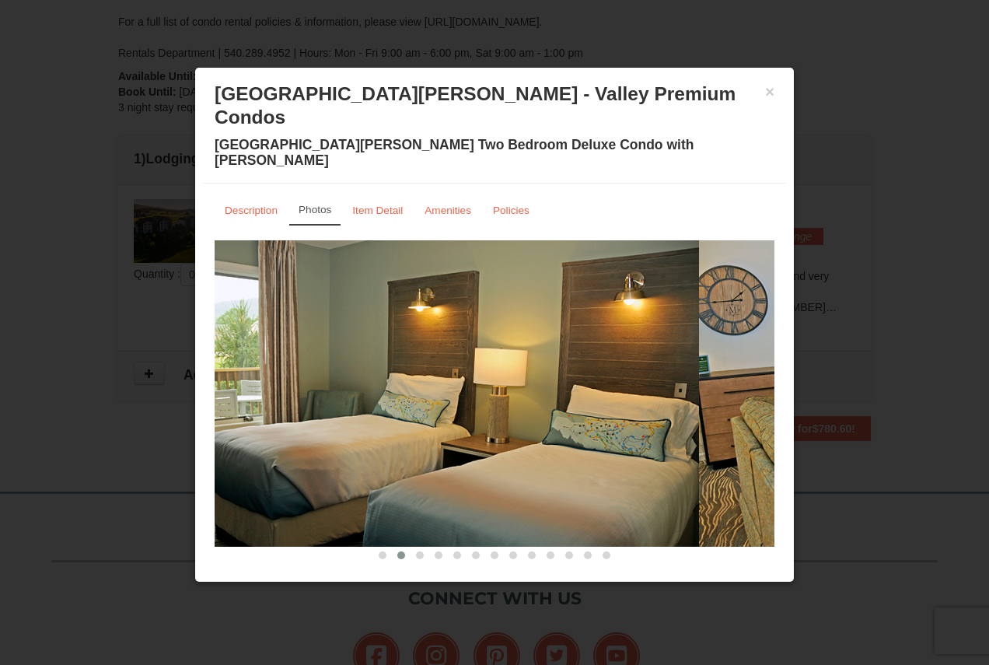
click at [453, 338] on img at bounding box center [419, 393] width 560 height 306
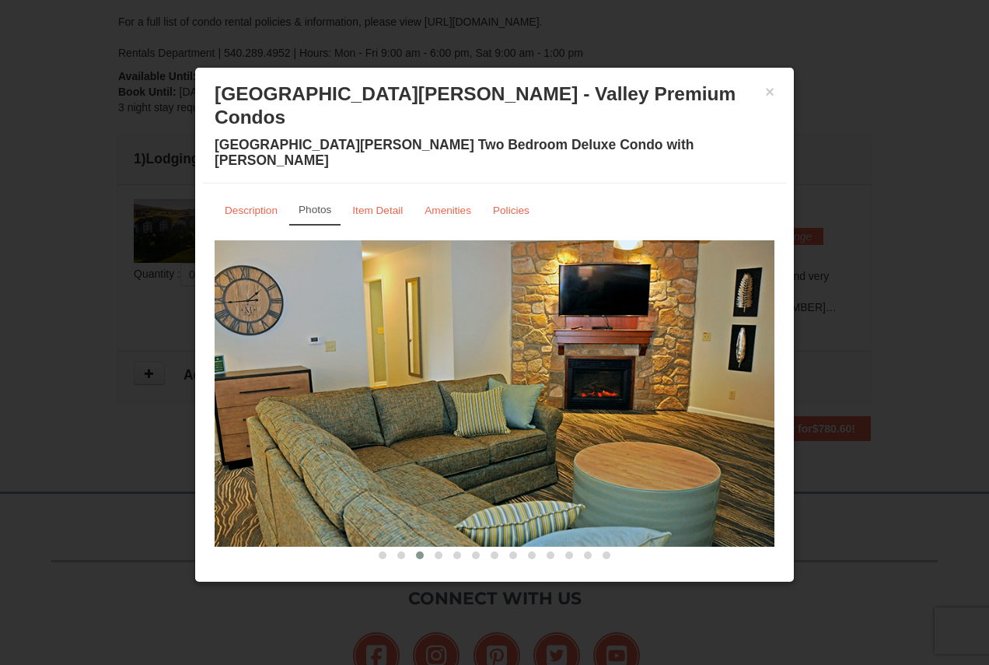
click at [454, 343] on img at bounding box center [495, 393] width 560 height 306
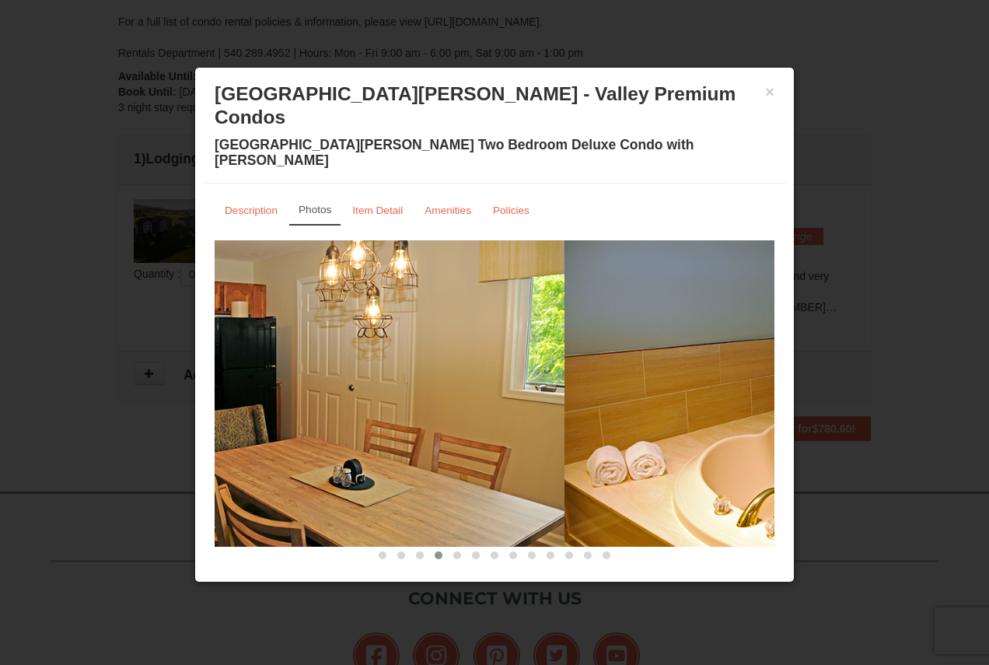
click at [421, 337] on img at bounding box center [285, 393] width 560 height 306
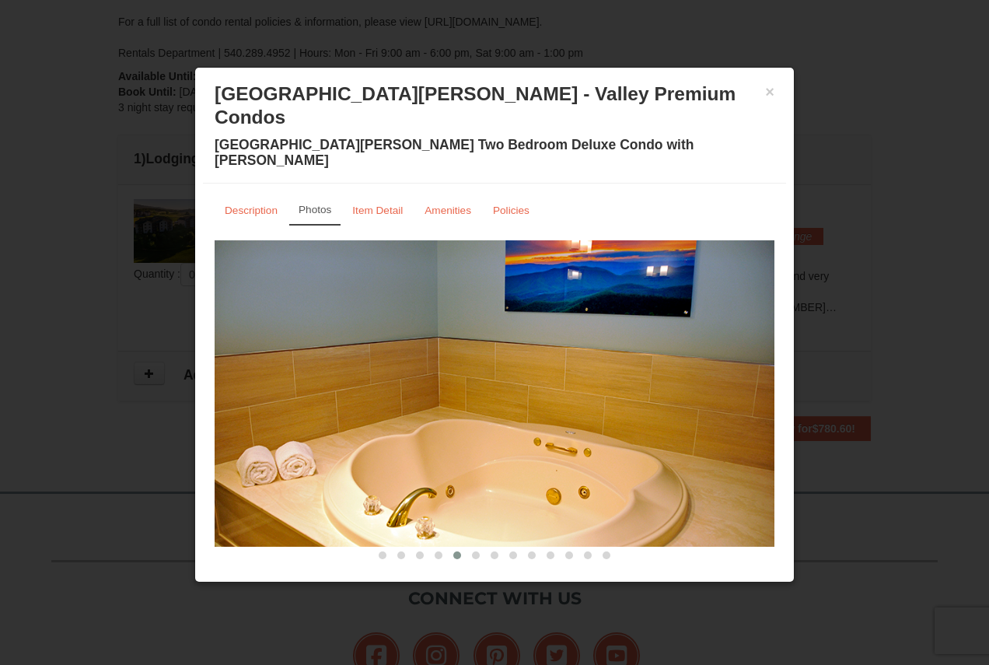
click at [770, 99] on h3 "[GEOGRAPHIC_DATA][PERSON_NAME] - Valley Premium Condos" at bounding box center [495, 105] width 560 height 47
click at [770, 91] on button "×" at bounding box center [769, 92] width 9 height 16
